Goal: Use online tool/utility: Utilize a website feature to perform a specific function

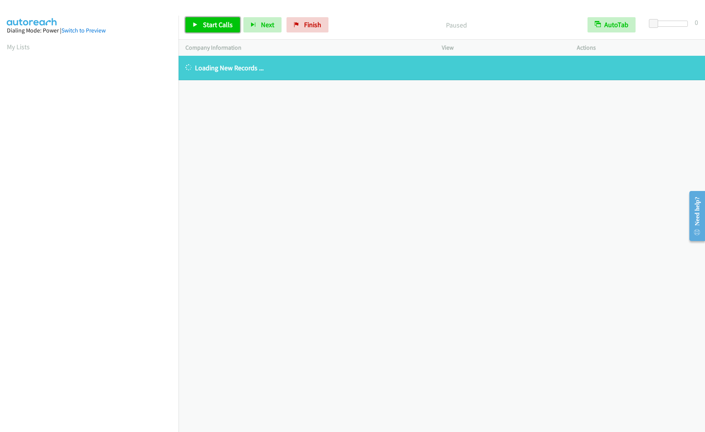
click at [190, 22] on link "Start Calls" at bounding box center [212, 24] width 55 height 15
click at [200, 26] on link "Pause" at bounding box center [206, 24] width 42 height 15
click at [313, 18] on link "Finish" at bounding box center [308, 24] width 42 height 15
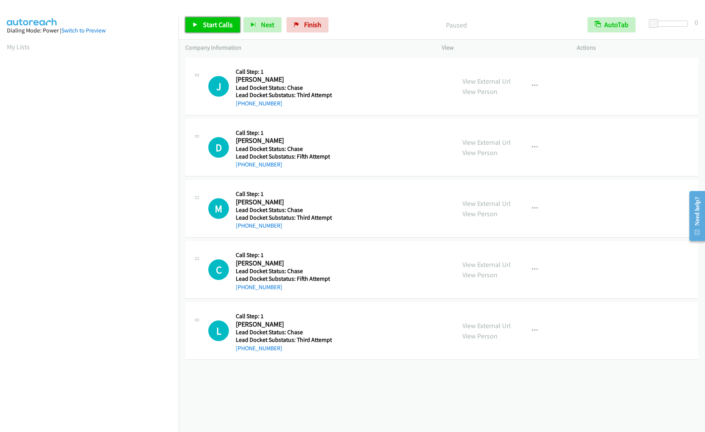
click at [198, 29] on link "Start Calls" at bounding box center [212, 24] width 55 height 15
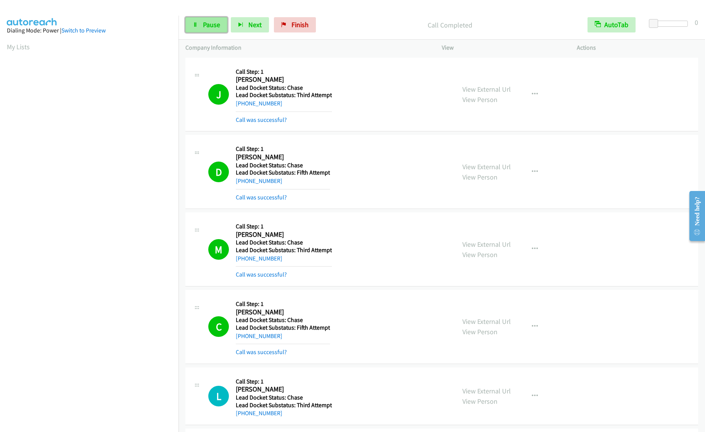
click at [191, 27] on link "Pause" at bounding box center [206, 24] width 42 height 15
click at [193, 24] on icon at bounding box center [195, 25] width 5 height 5
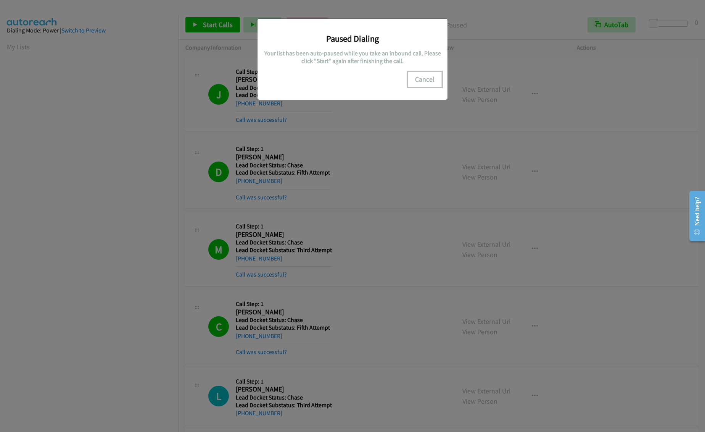
click at [421, 83] on button "Cancel" at bounding box center [425, 79] width 34 height 15
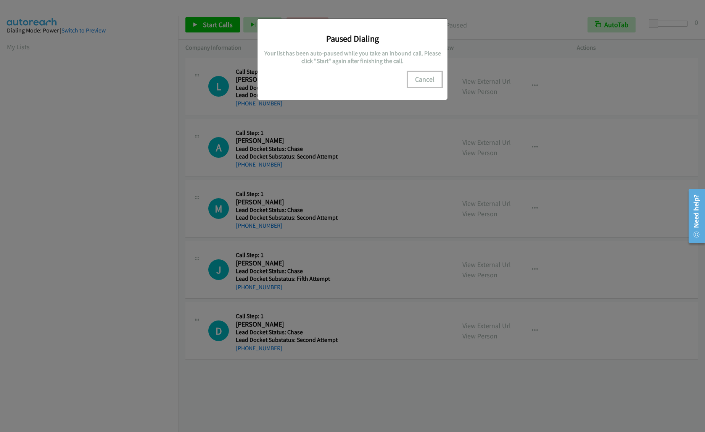
click at [422, 80] on button "Cancel" at bounding box center [425, 79] width 34 height 15
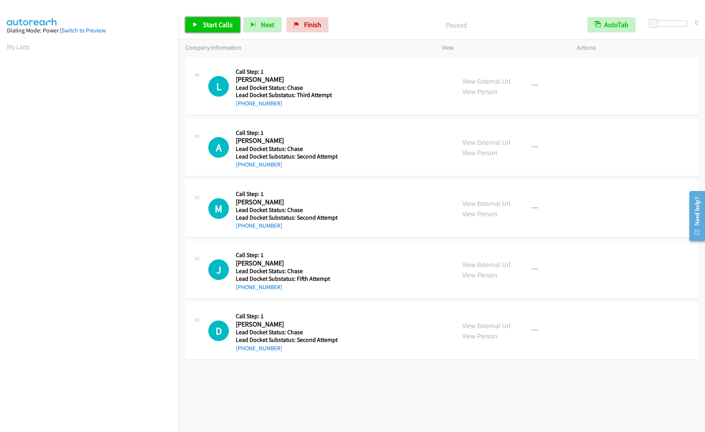
click at [221, 32] on link "Start Calls" at bounding box center [212, 24] width 55 height 15
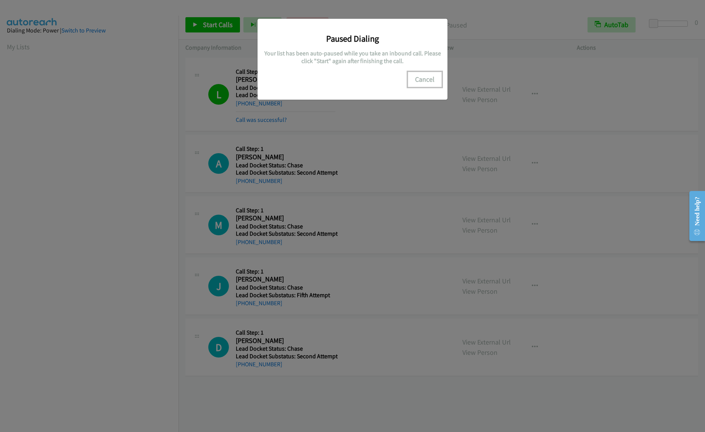
drag, startPoint x: 416, startPoint y: 80, endPoint x: 193, endPoint y: 36, distance: 227.1
click at [416, 80] on button "Cancel" at bounding box center [425, 79] width 34 height 15
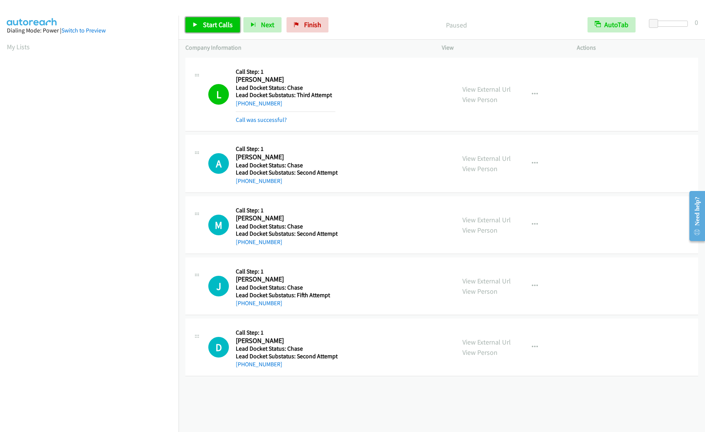
click at [208, 22] on span "Start Calls" at bounding box center [218, 24] width 30 height 9
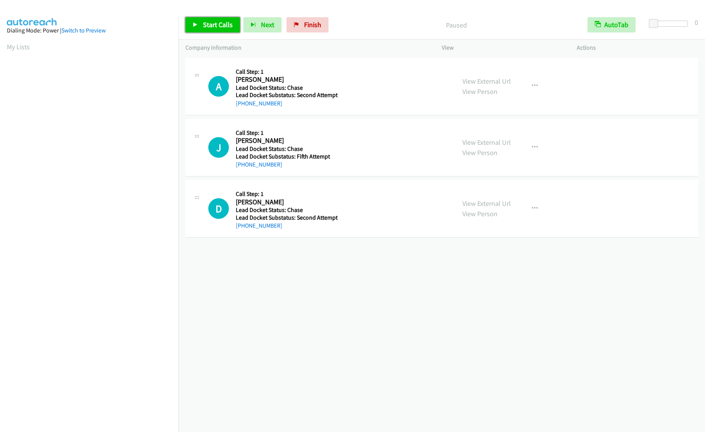
click at [206, 26] on span "Start Calls" at bounding box center [218, 24] width 30 height 9
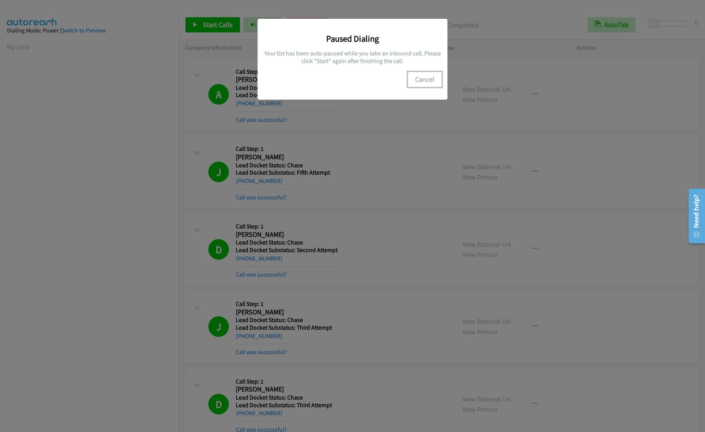
click at [415, 81] on button "Cancel" at bounding box center [425, 79] width 34 height 15
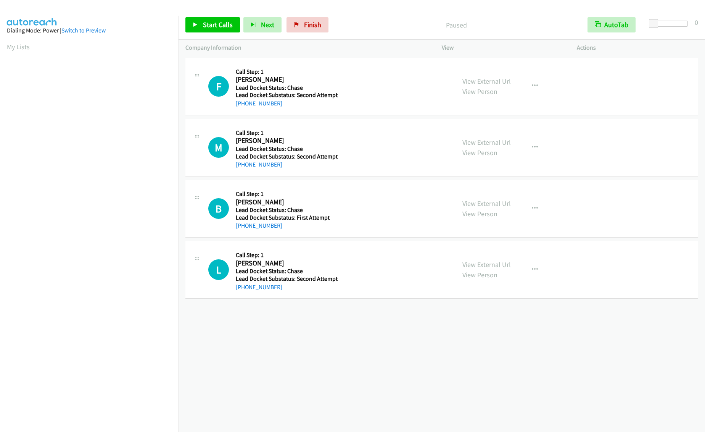
click at [212, 23] on span "Start Calls" at bounding box center [218, 24] width 30 height 9
click at [198, 23] on link "Start Calls" at bounding box center [212, 24] width 55 height 15
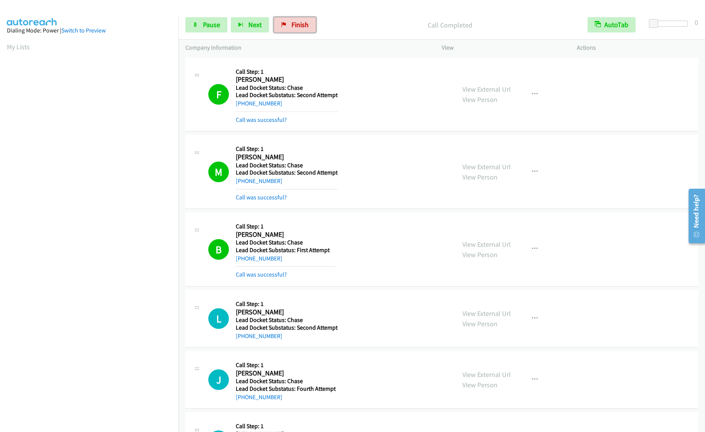
drag, startPoint x: 289, startPoint y: 23, endPoint x: 374, endPoint y: 28, distance: 85.6
click at [289, 23] on link "Finish" at bounding box center [295, 24] width 42 height 15
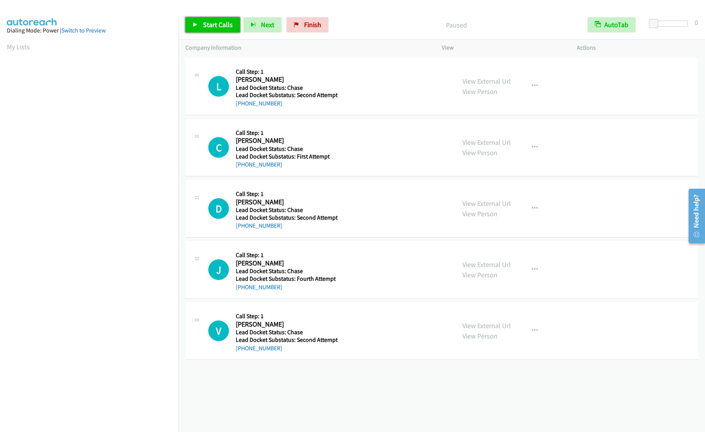
click at [207, 24] on span "Start Calls" at bounding box center [218, 24] width 30 height 9
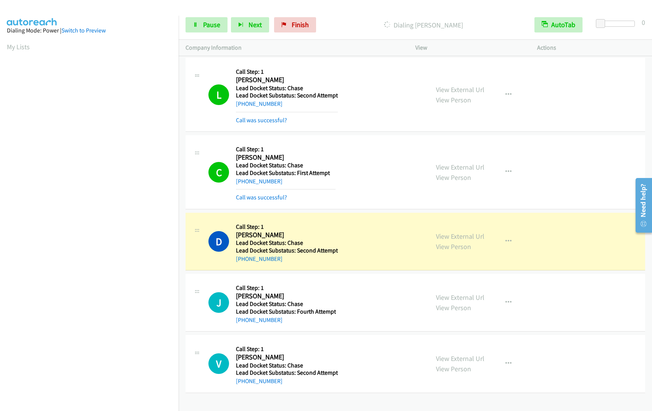
scroll to position [1, 0]
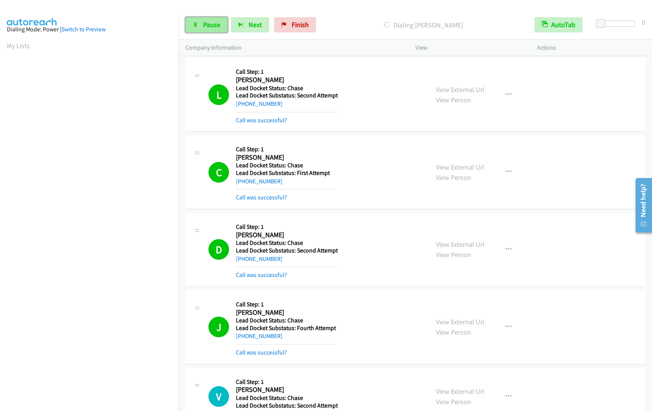
click at [205, 22] on span "Pause" at bounding box center [211, 24] width 17 height 9
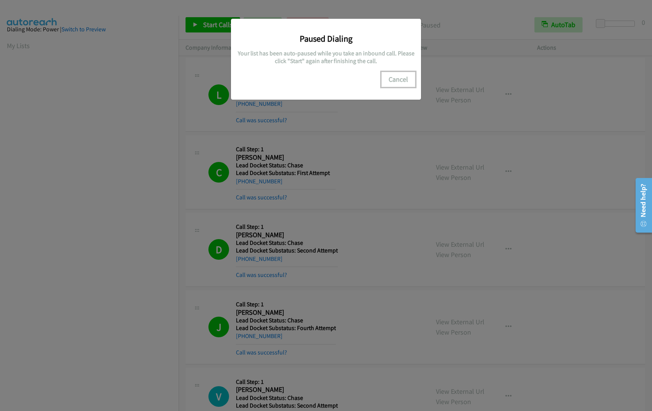
click at [397, 81] on button "Cancel" at bounding box center [398, 79] width 34 height 15
click at [196, 403] on div "Paused Dialing Your list has been auto-paused while you take an inbound call. P…" at bounding box center [326, 209] width 652 height 404
